Goal: Check status

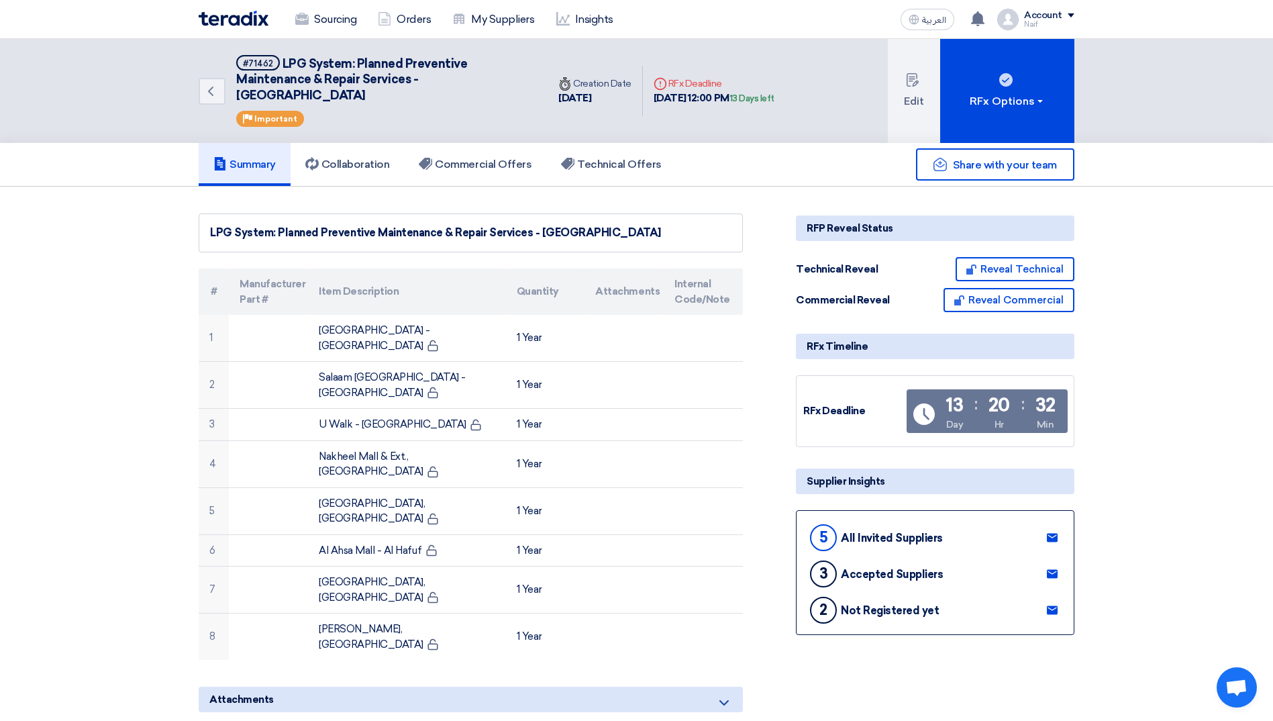
click at [213, 88] on icon "Back" at bounding box center [211, 91] width 16 height 16
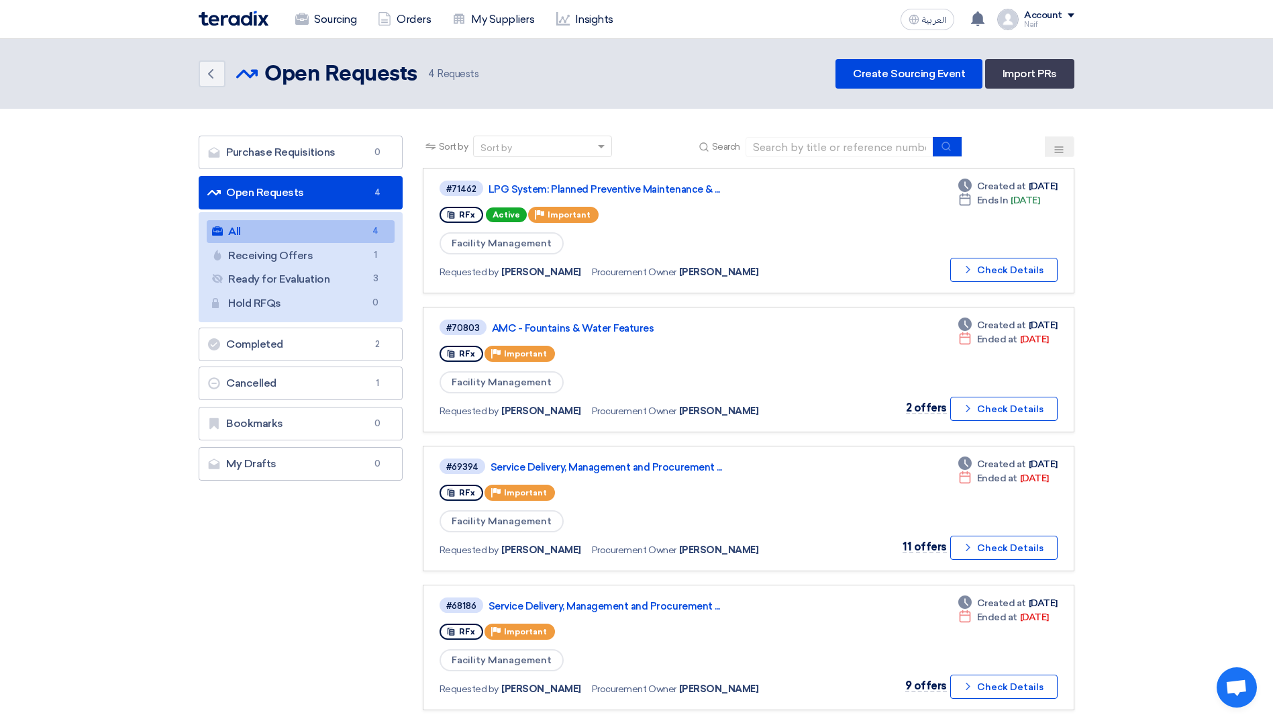
click at [174, 631] on section "Purchase Requisitions Purchase Requisitions 0 Open Requests Open Requests 4 All…" at bounding box center [636, 429] width 1273 height 641
click at [121, 549] on section "Purchase Requisitions Purchase Requisitions 0 Open Requests Open Requests 4 All…" at bounding box center [636, 429] width 1273 height 641
click at [682, 191] on link "LPG System: Planned Preventive Maintenance & ..." at bounding box center [655, 189] width 335 height 12
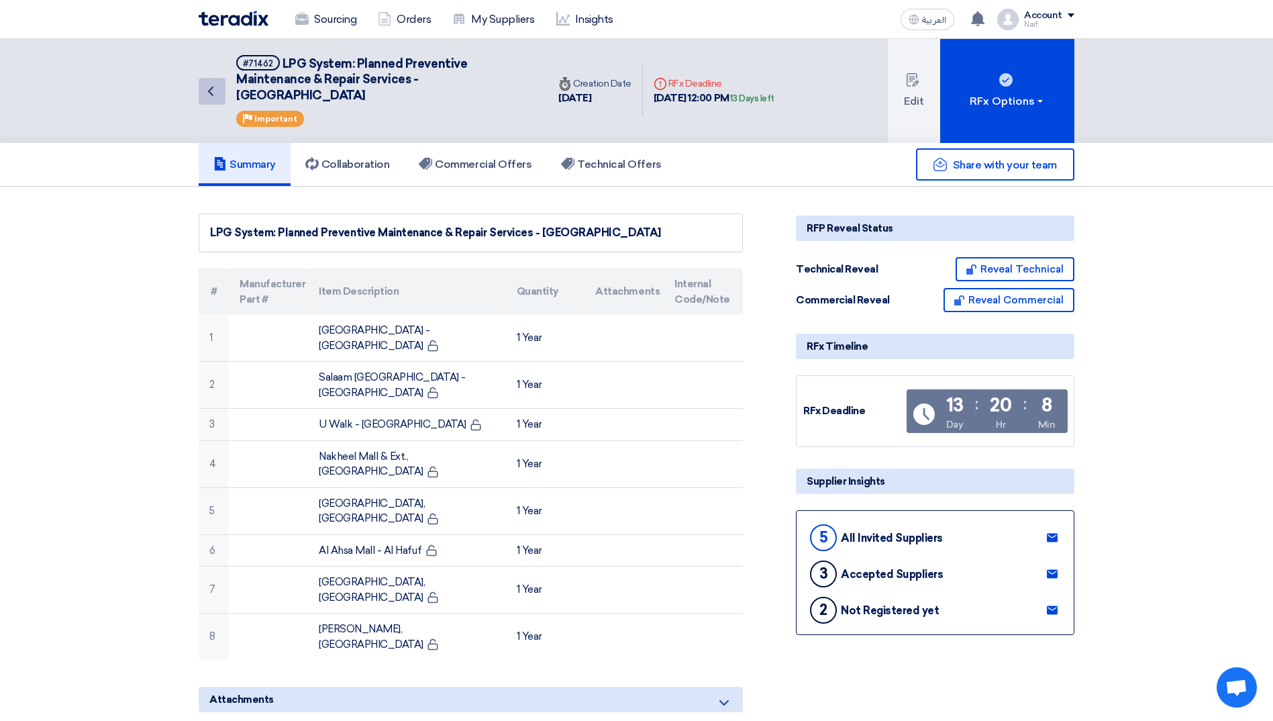
click at [211, 95] on icon "Back" at bounding box center [211, 91] width 16 height 16
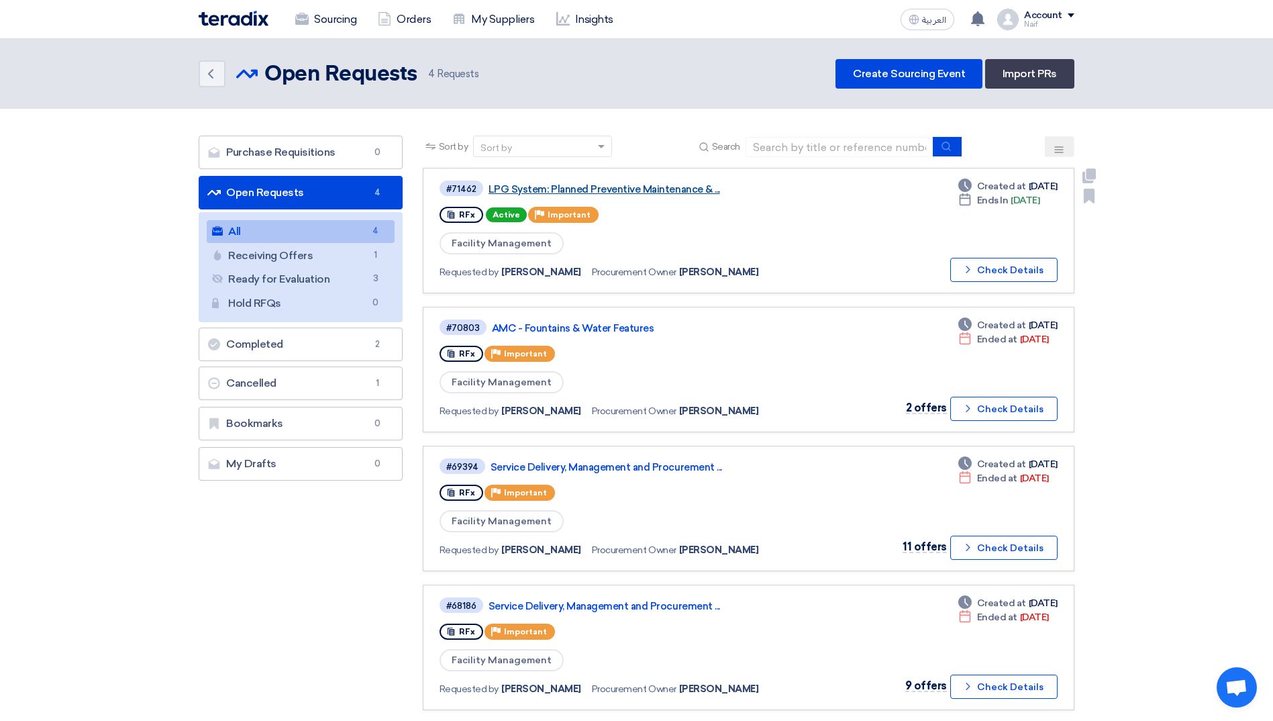
click at [598, 184] on link "LPG System: Planned Preventive Maintenance & ..." at bounding box center [655, 189] width 335 height 12
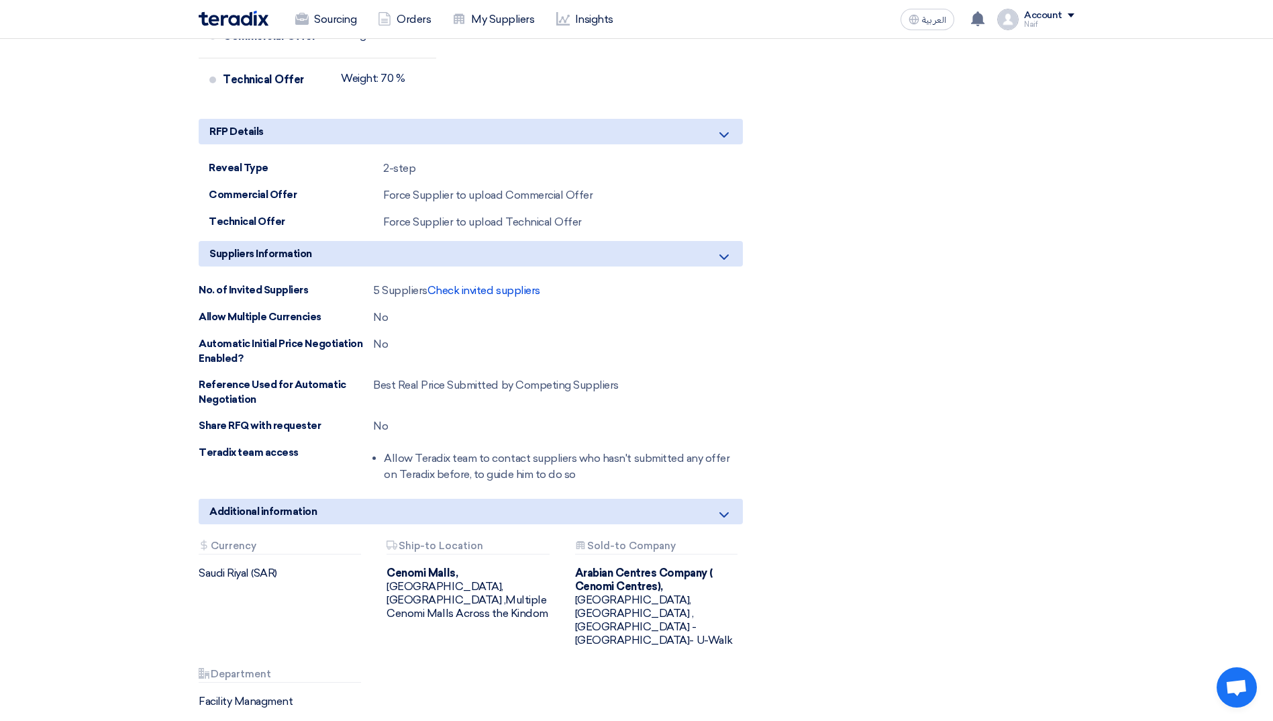
scroll to position [1006, 0]
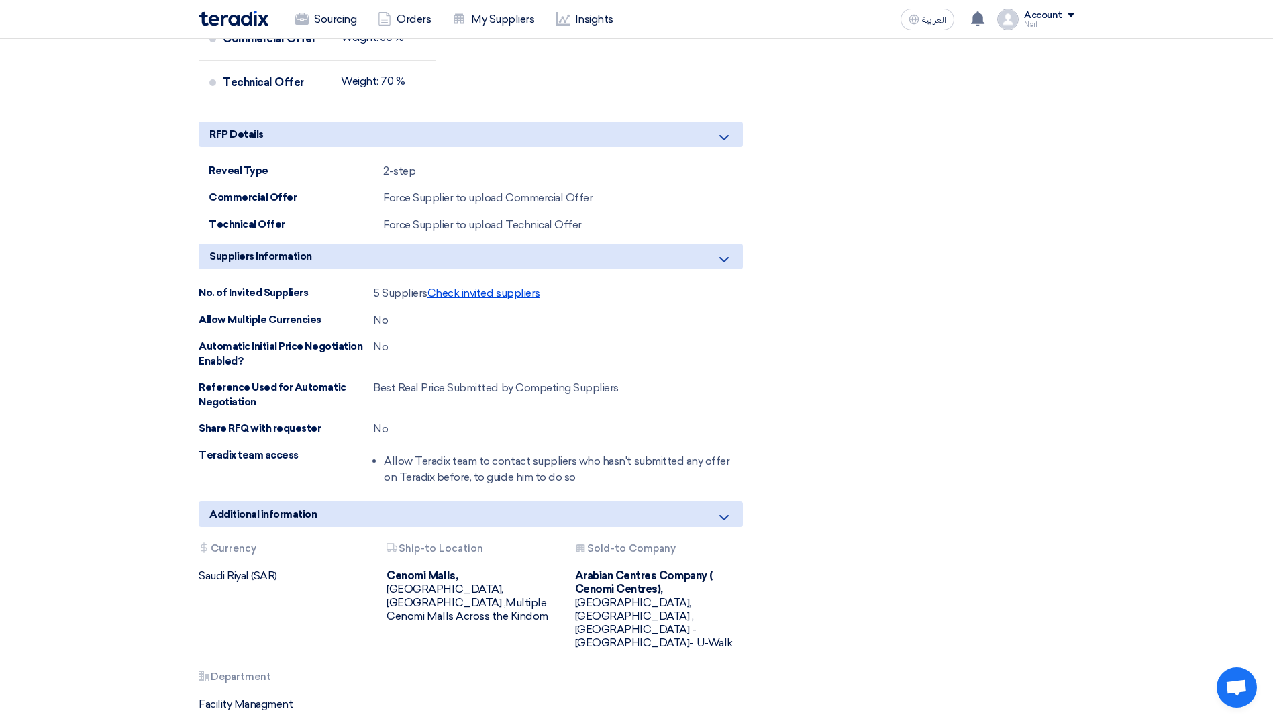
click at [491, 286] on span "Check invited suppliers" at bounding box center [483, 292] width 113 height 13
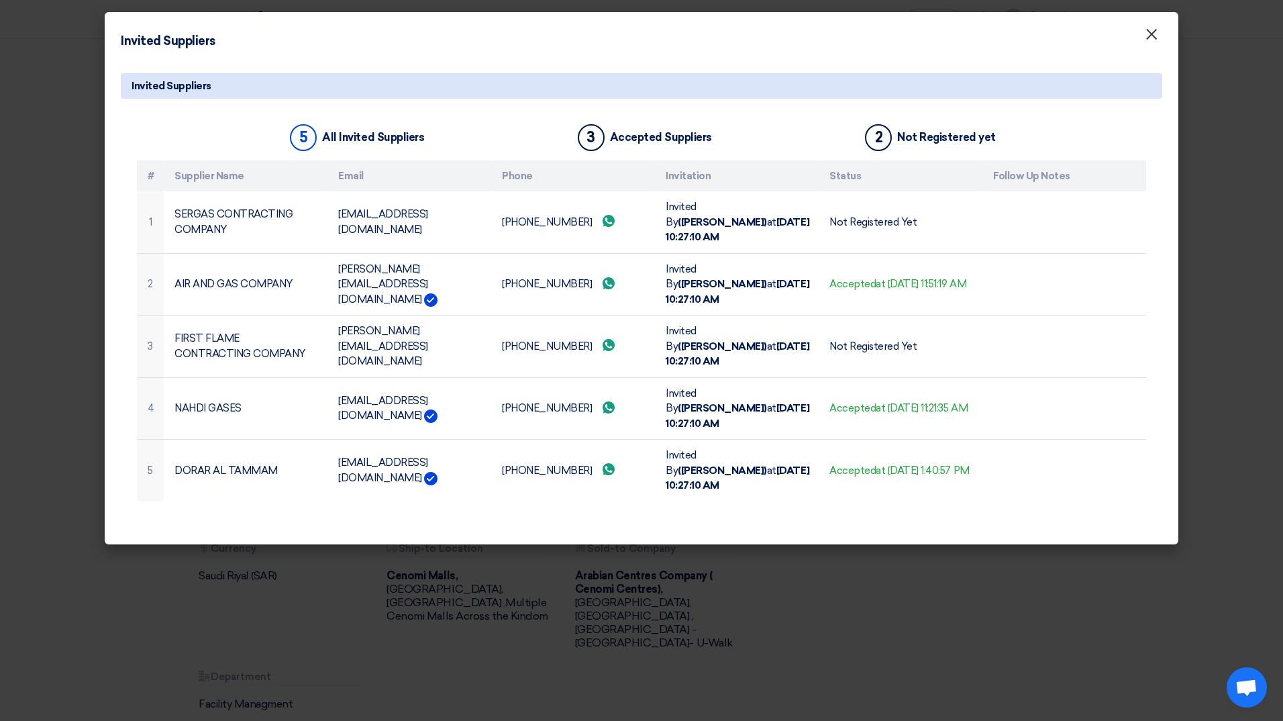
click at [1148, 36] on span "×" at bounding box center [1150, 37] width 13 height 27
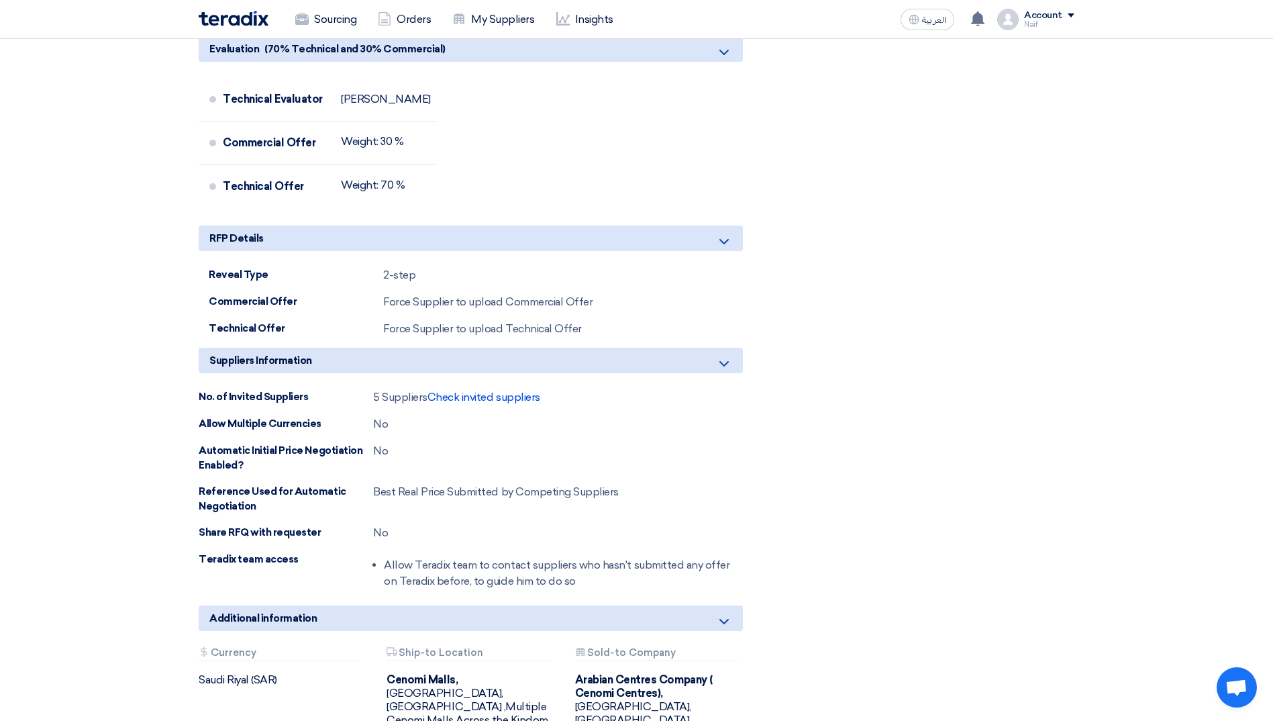
drag, startPoint x: 189, startPoint y: 186, endPoint x: 186, endPoint y: 197, distance: 10.4
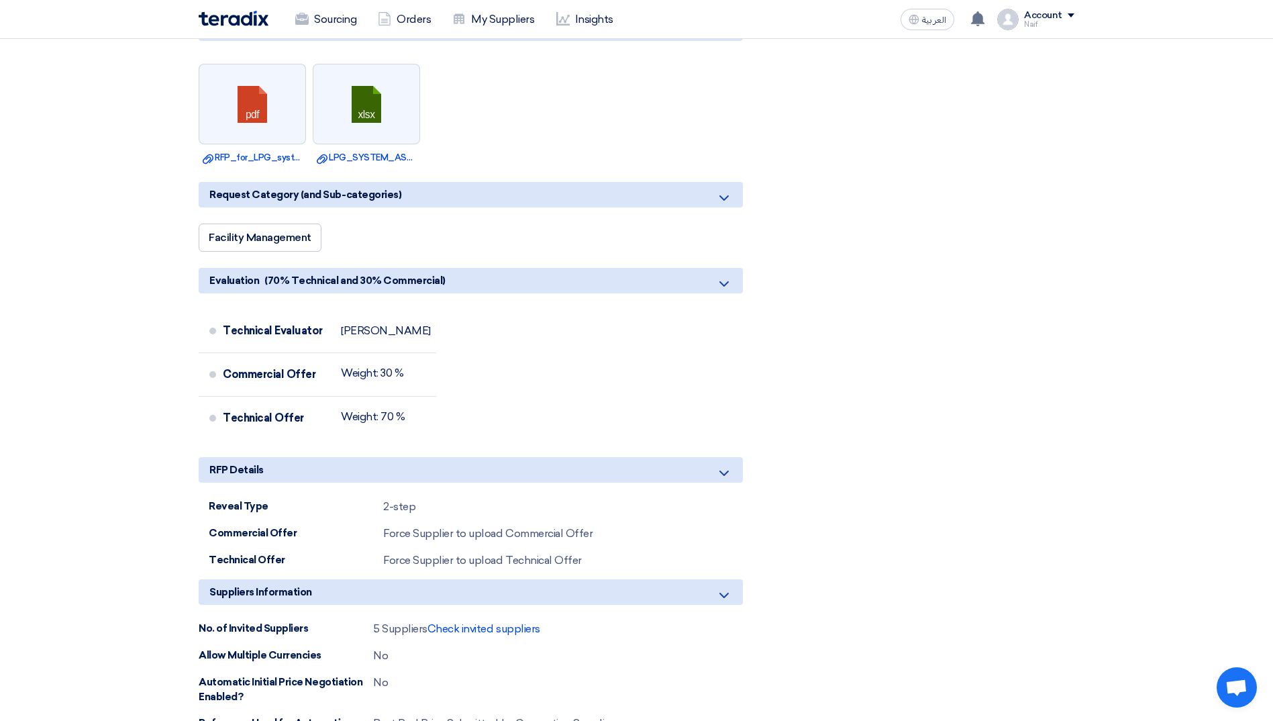
drag, startPoint x: 186, startPoint y: 197, endPoint x: 42, endPoint y: 252, distance: 154.6
click at [42, 252] on section "LPG System: Planned Preventive Maintenance & Repair Services - [GEOGRAPHIC_DATA…" at bounding box center [636, 329] width 1273 height 1627
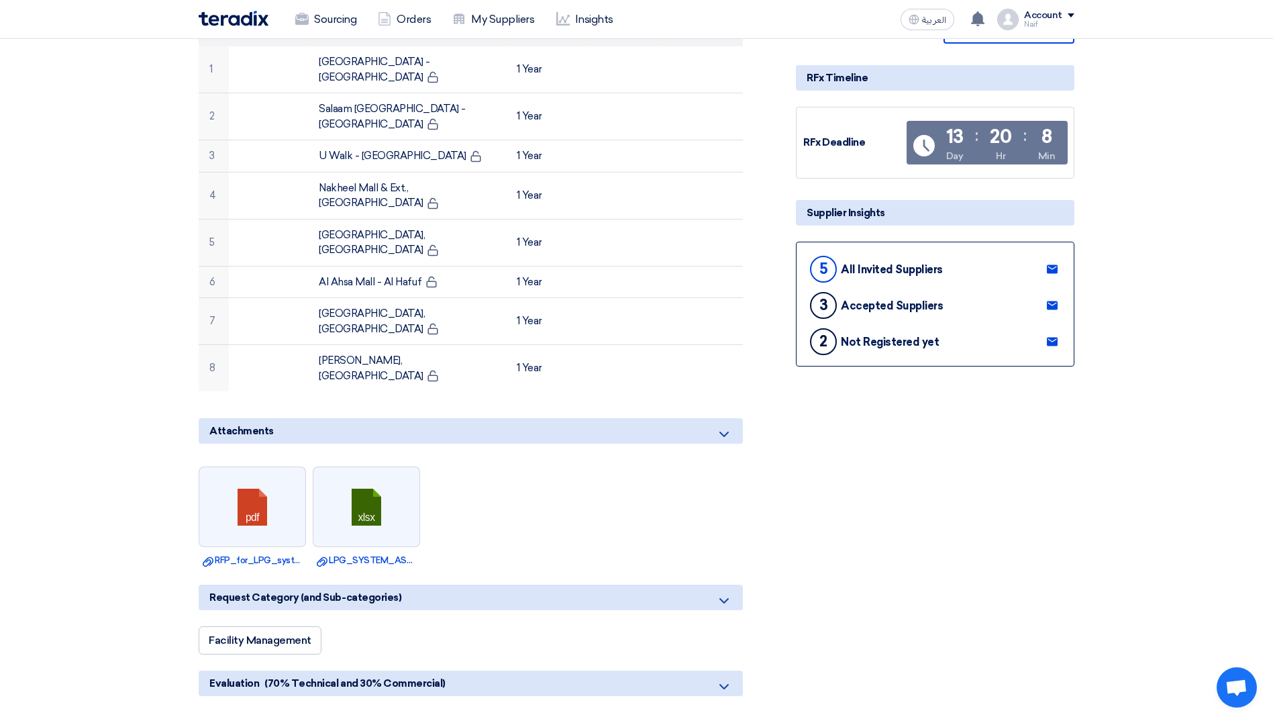
scroll to position [0, 0]
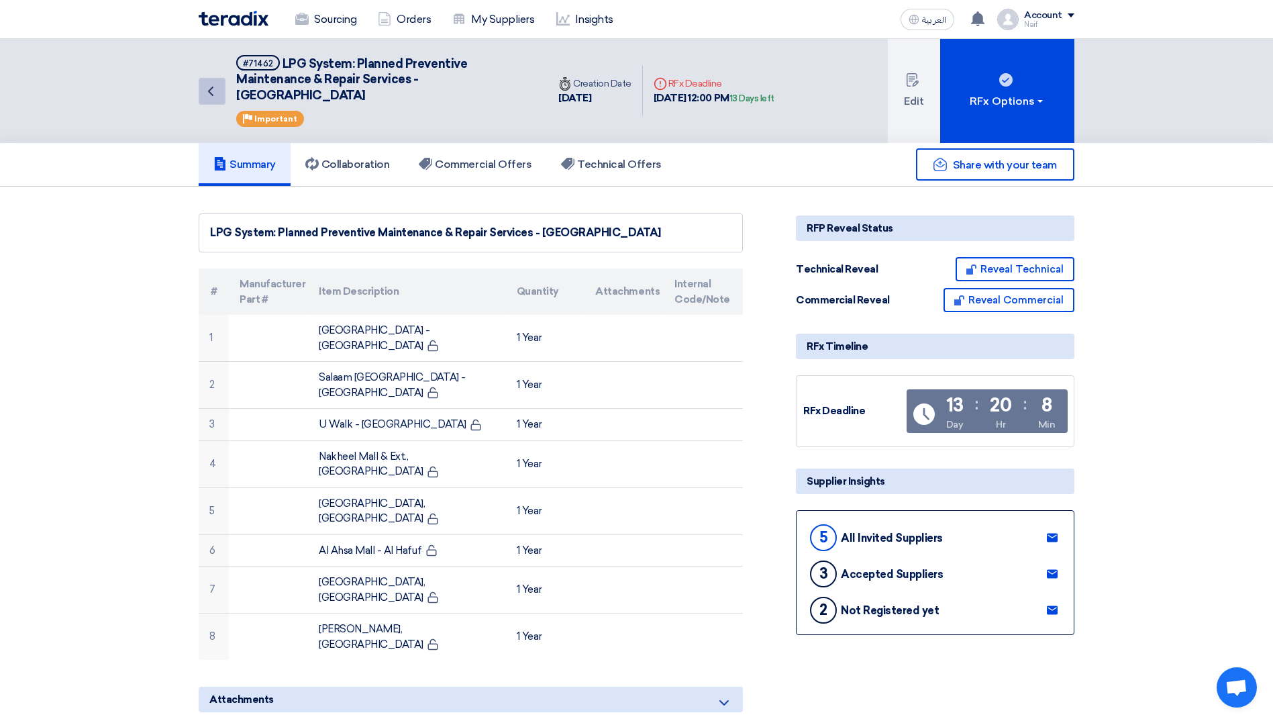
click at [219, 81] on link "Back" at bounding box center [212, 91] width 27 height 27
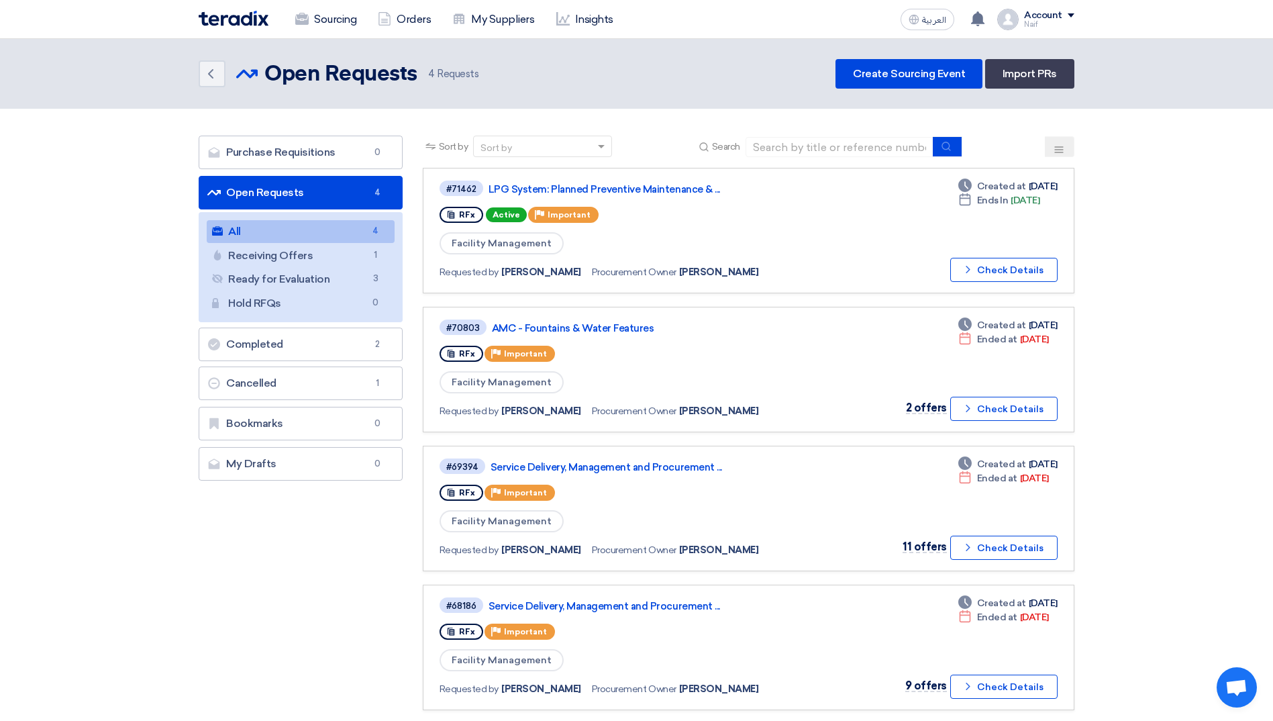
click at [129, 261] on section "Purchase Requisitions Purchase Requisitions 0 Open Requests Open Requests 4 All…" at bounding box center [636, 429] width 1273 height 641
click at [19, 266] on section "Purchase Requisitions Purchase Requisitions 0 Open Requests Open Requests 4 All…" at bounding box center [636, 429] width 1273 height 641
click at [217, 73] on icon "Back" at bounding box center [211, 74] width 16 height 16
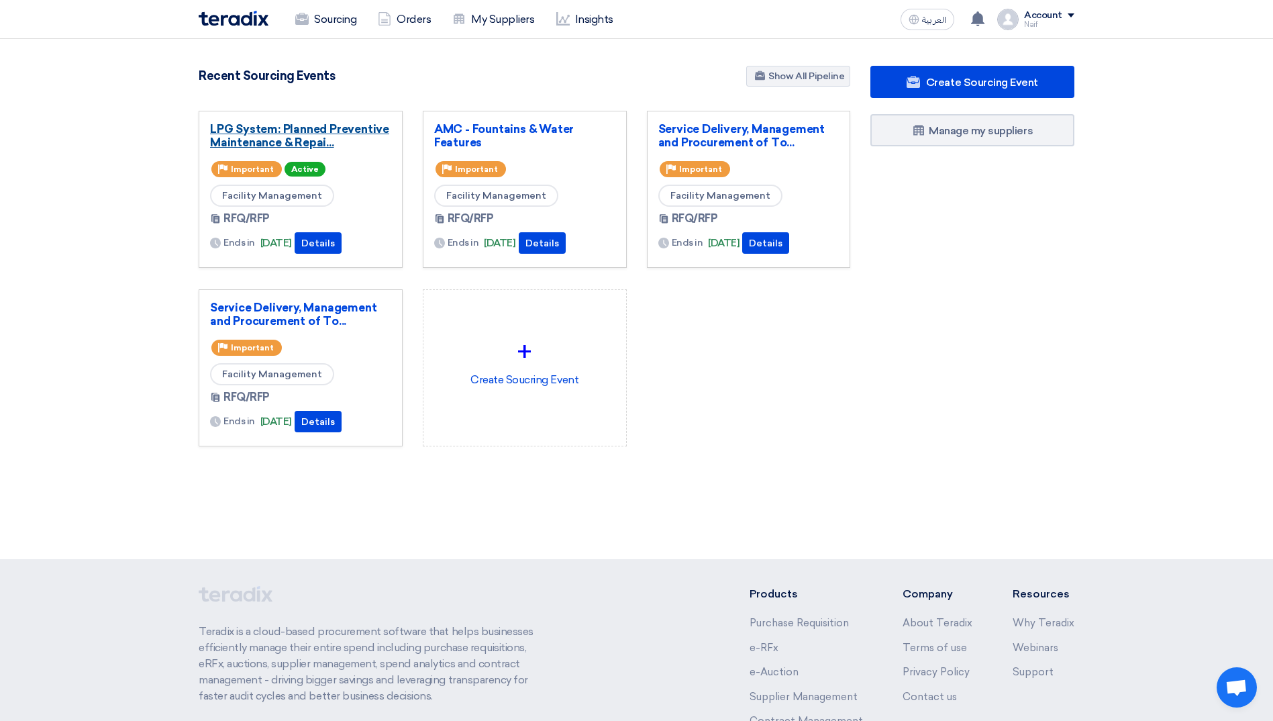
click at [225, 140] on link "LPG System: Planned Preventive Maintenance & Repai..." at bounding box center [300, 135] width 181 height 27
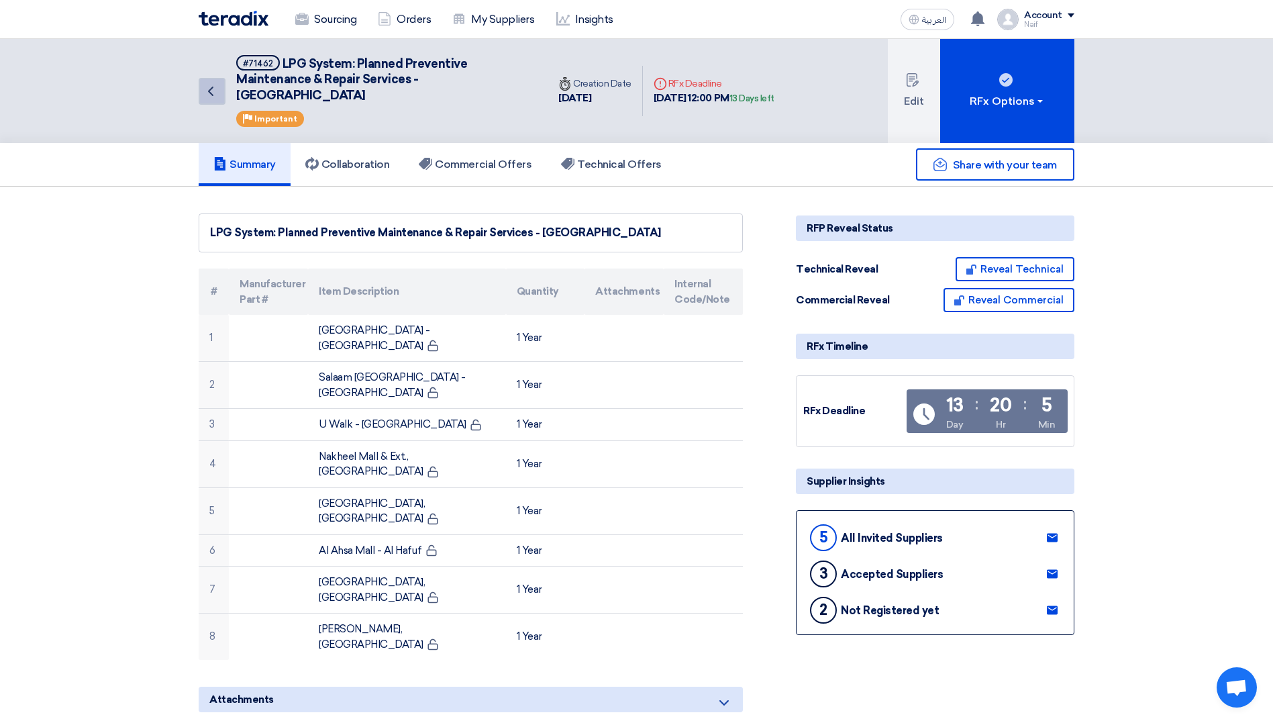
click at [207, 93] on icon "Back" at bounding box center [211, 91] width 16 height 16
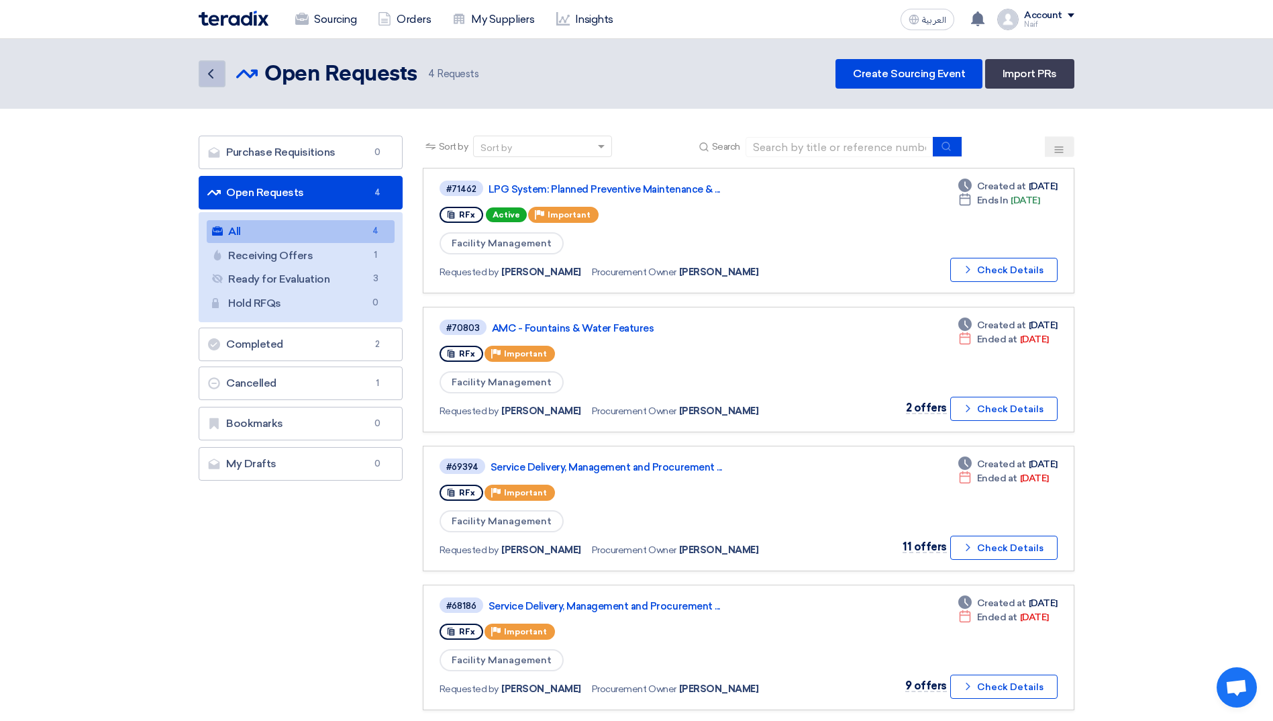
click at [217, 73] on icon "Back" at bounding box center [211, 74] width 16 height 16
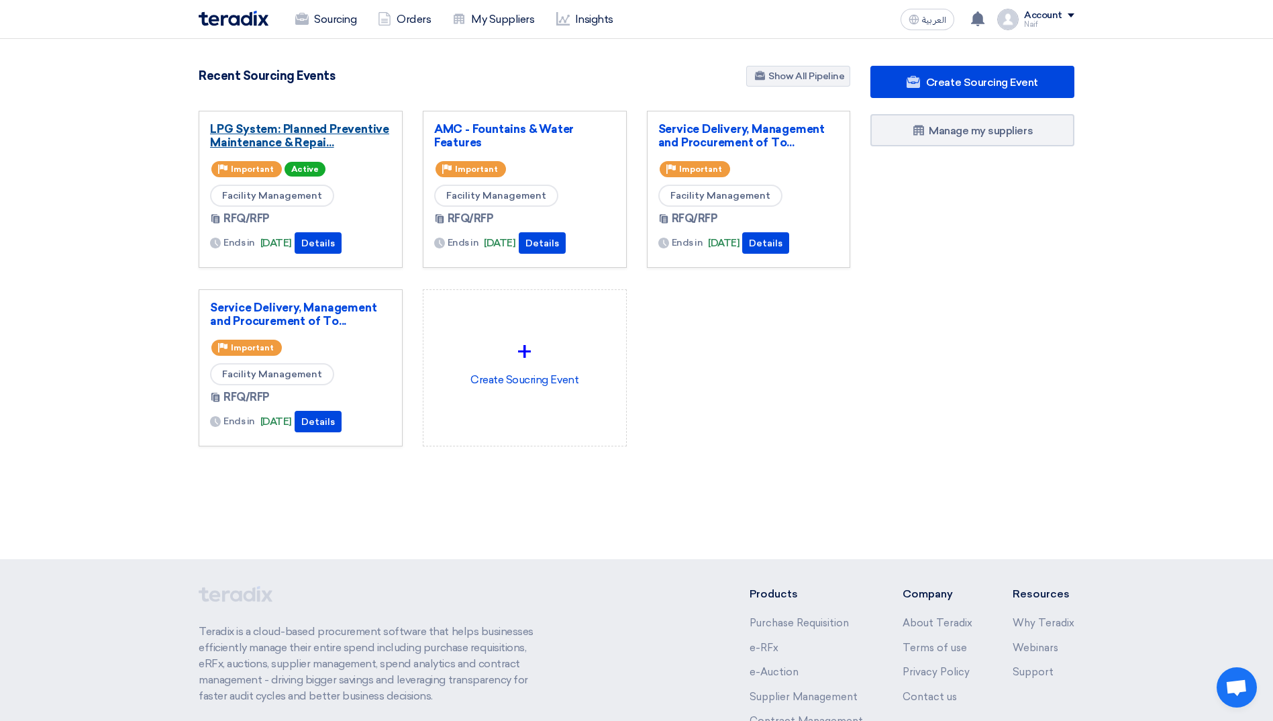
click at [336, 136] on link "LPG System: Planned Preventive Maintenance & Repai..." at bounding box center [300, 135] width 181 height 27
